Goal: Information Seeking & Learning: Learn about a topic

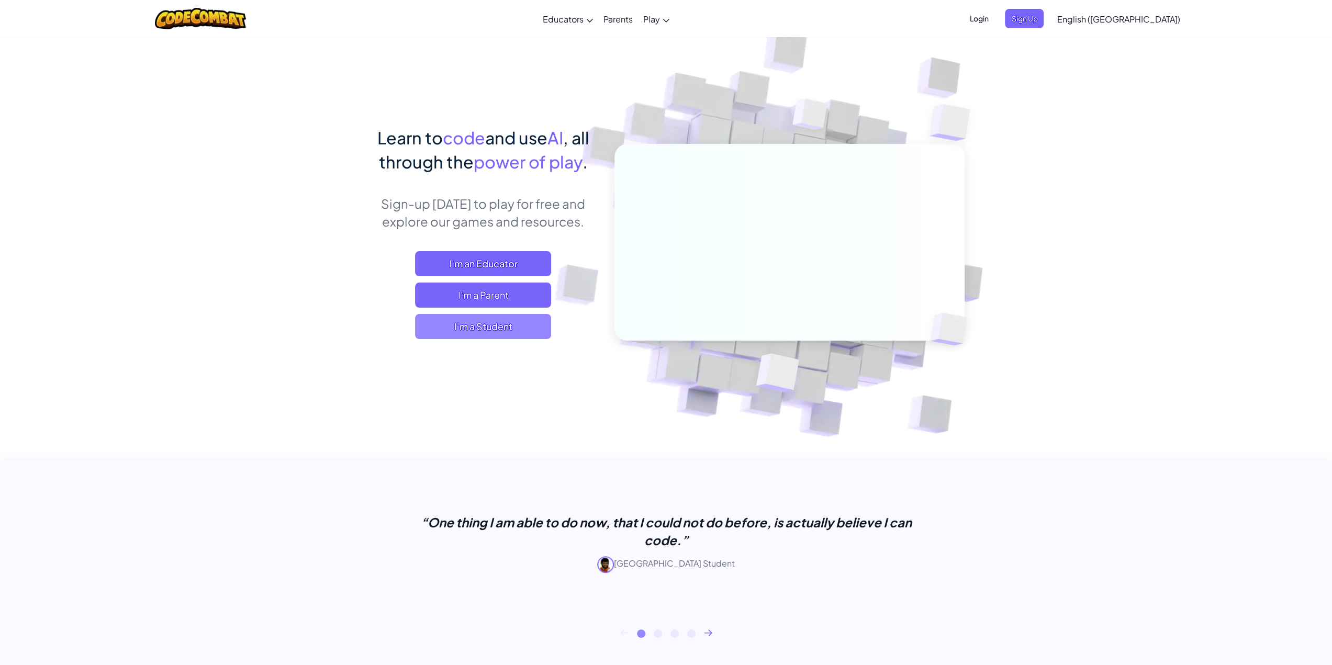
click at [443, 320] on span "I'm a Student" at bounding box center [483, 326] width 136 height 25
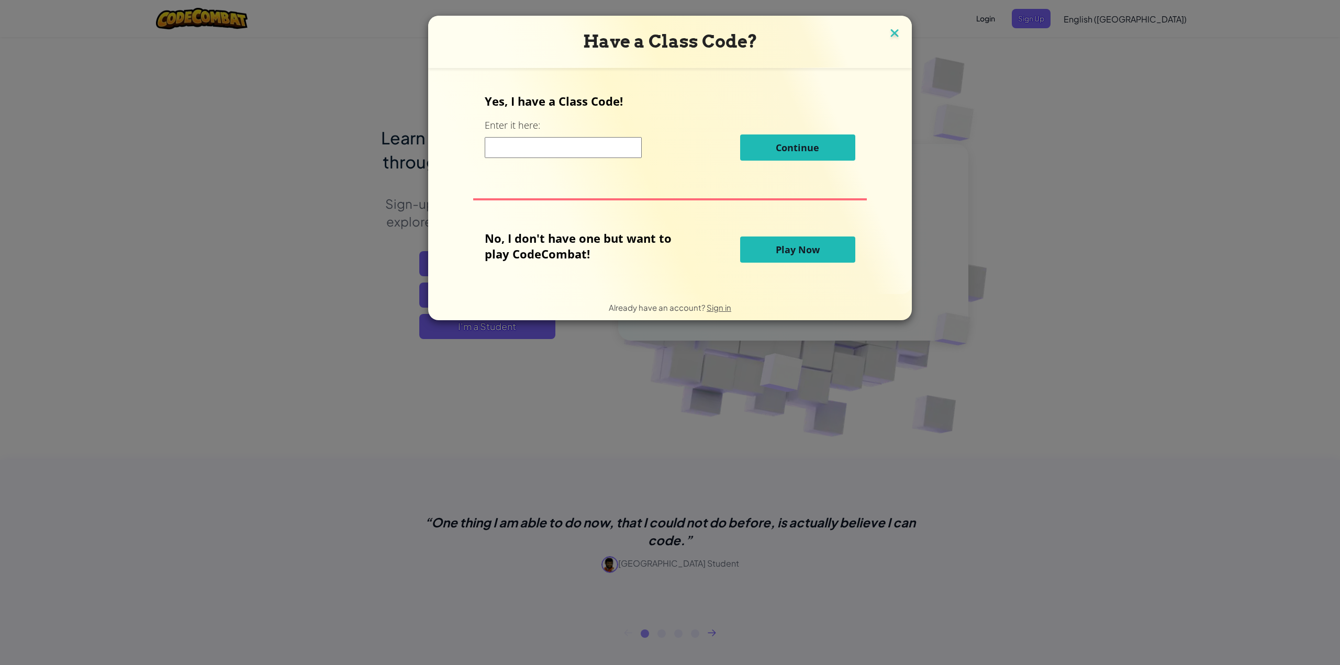
click at [896, 36] on img at bounding box center [895, 34] width 14 height 16
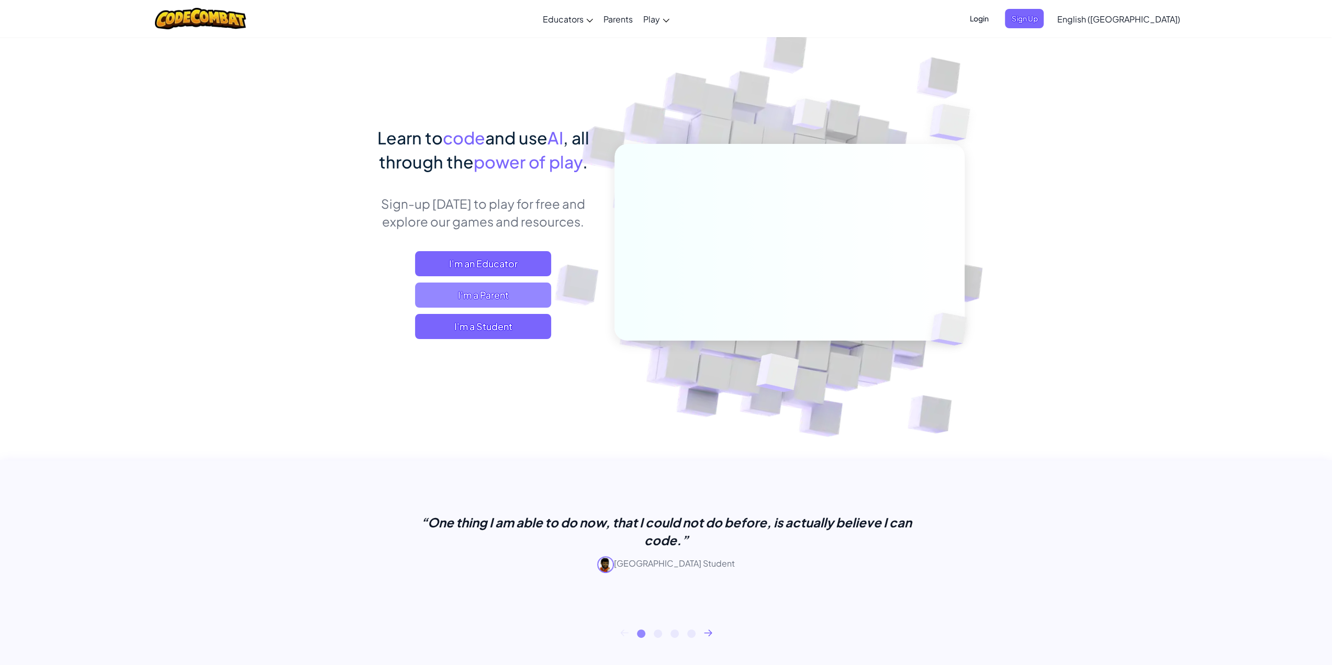
click at [433, 302] on span "I'm a Parent" at bounding box center [483, 295] width 136 height 25
